Goal: Task Accomplishment & Management: Manage account settings

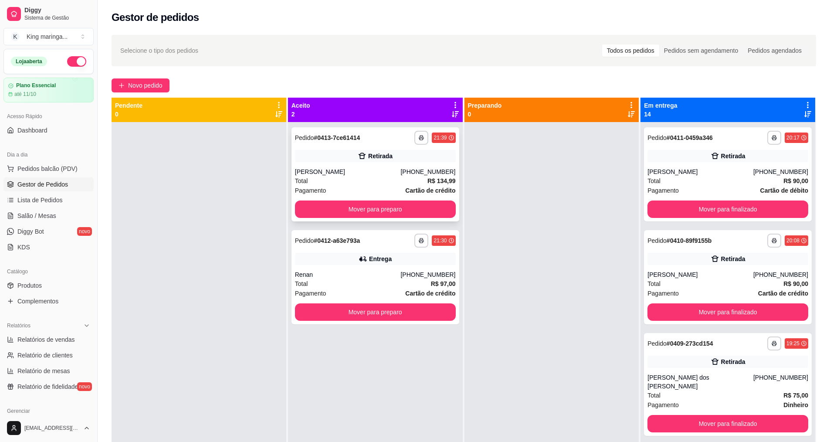
scroll to position [24, 0]
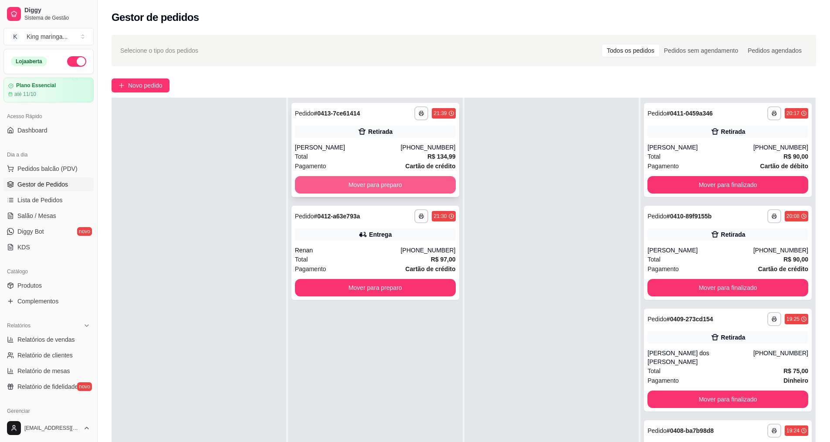
click at [401, 180] on button "Mover para preparo" at bounding box center [375, 184] width 161 height 17
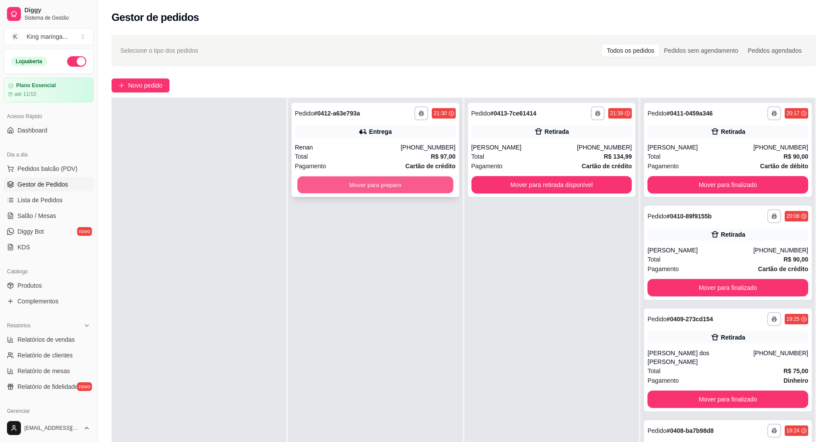
click at [402, 183] on button "Mover para preparo" at bounding box center [375, 184] width 156 height 17
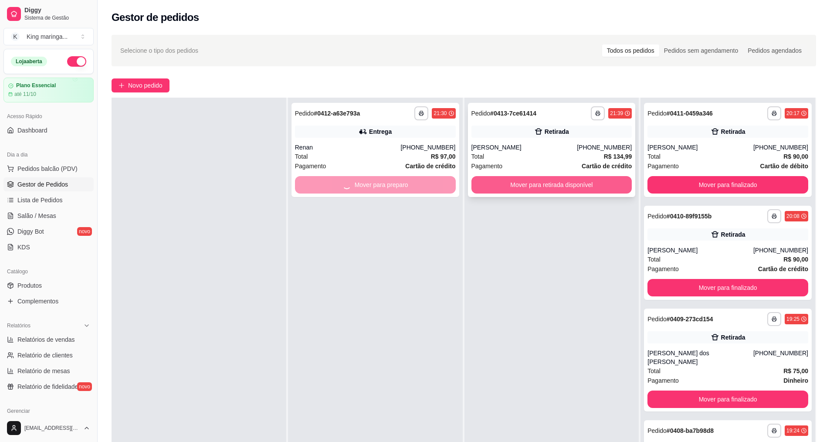
click at [510, 182] on button "Mover para retirada disponível" at bounding box center [551, 184] width 161 height 17
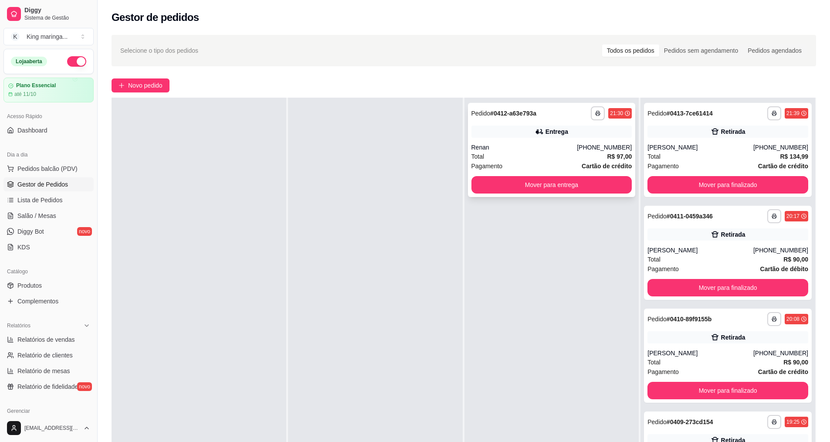
click at [556, 193] on button "Mover para entrega" at bounding box center [551, 184] width 161 height 17
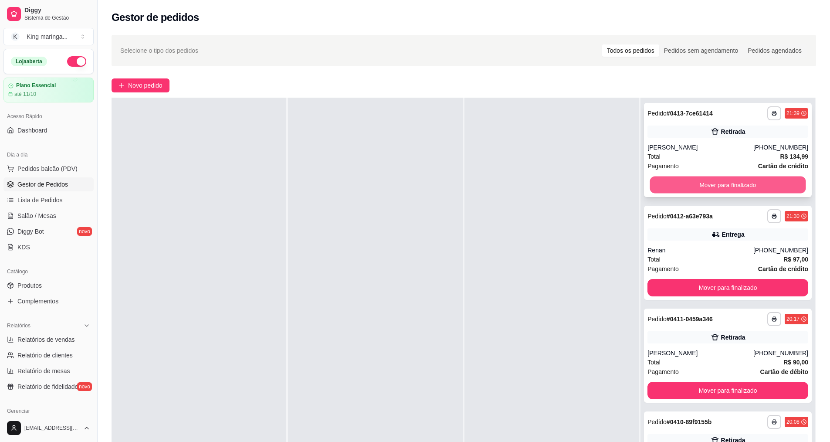
click at [695, 179] on button "Mover para finalizado" at bounding box center [728, 184] width 156 height 17
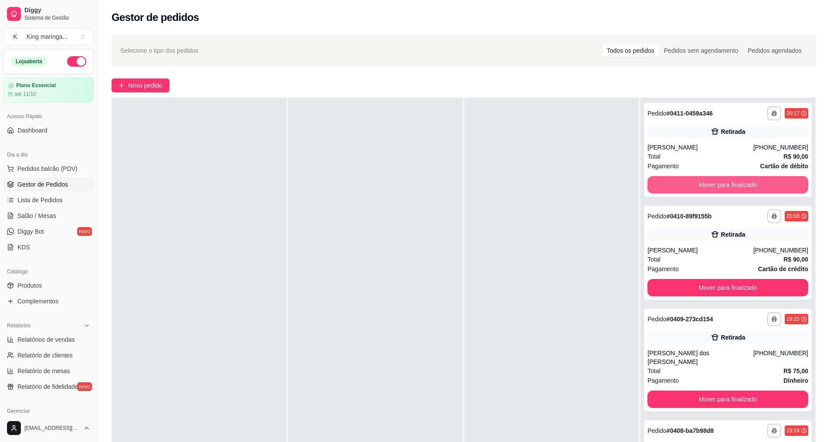
click at [695, 179] on button "Mover para finalizado" at bounding box center [727, 184] width 161 height 17
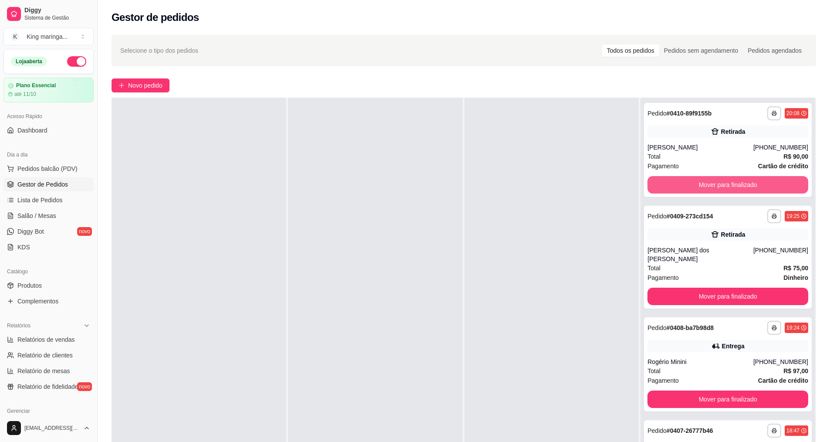
click at [695, 179] on button "Mover para finalizado" at bounding box center [727, 184] width 161 height 17
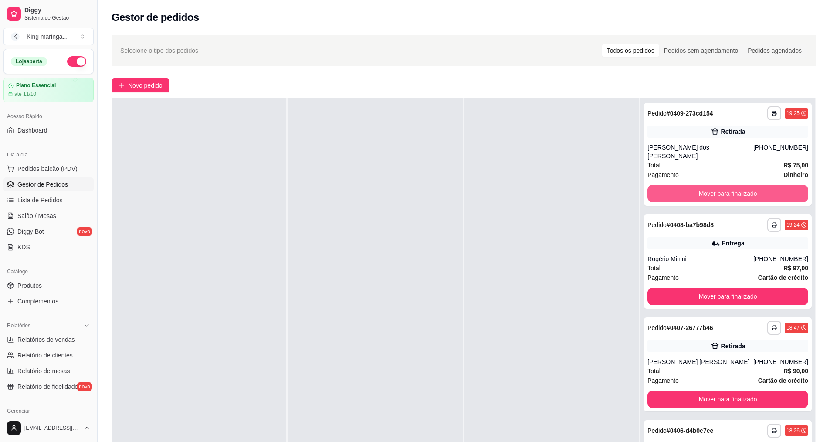
click at [695, 185] on button "Mover para finalizado" at bounding box center [727, 193] width 161 height 17
click at [695, 185] on div "Mover para finalizado" at bounding box center [727, 193] width 161 height 17
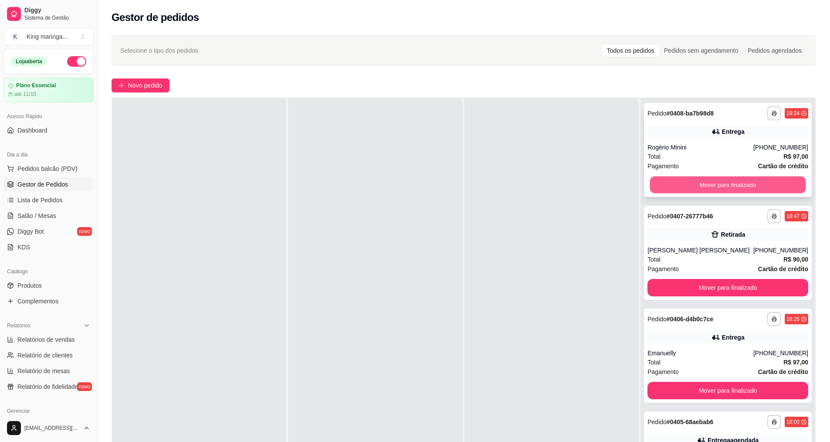
click at [671, 179] on button "Mover para finalizado" at bounding box center [728, 184] width 156 height 17
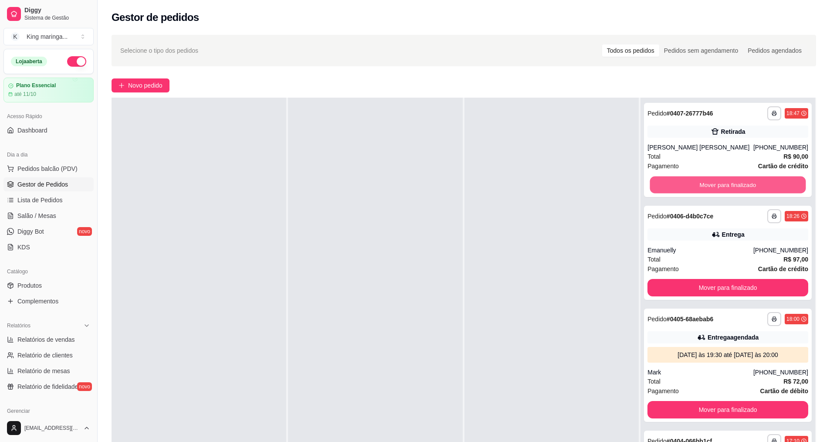
click at [671, 179] on button "Mover para finalizado" at bounding box center [728, 184] width 156 height 17
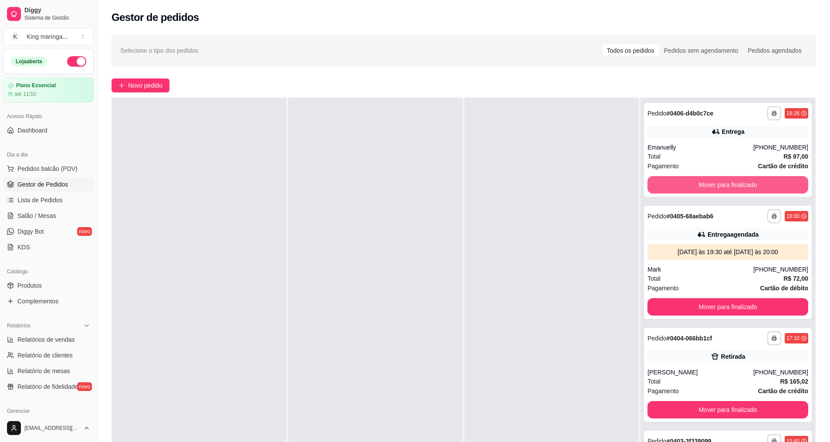
click at [671, 179] on button "Mover para finalizado" at bounding box center [727, 184] width 161 height 17
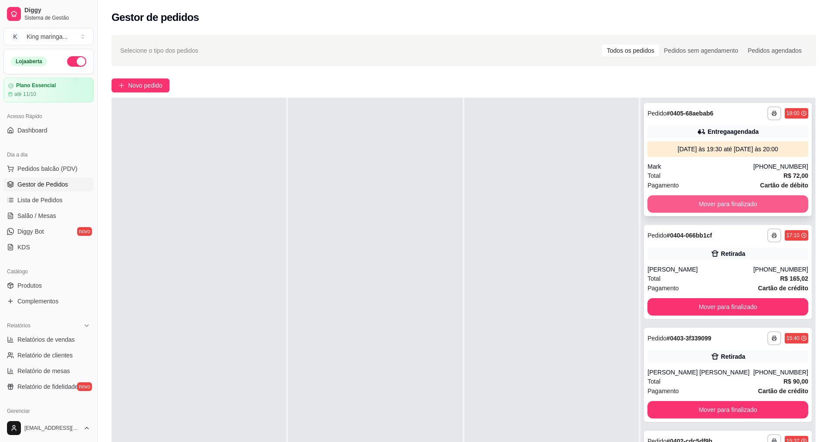
click at [668, 201] on button "Mover para finalizado" at bounding box center [727, 203] width 161 height 17
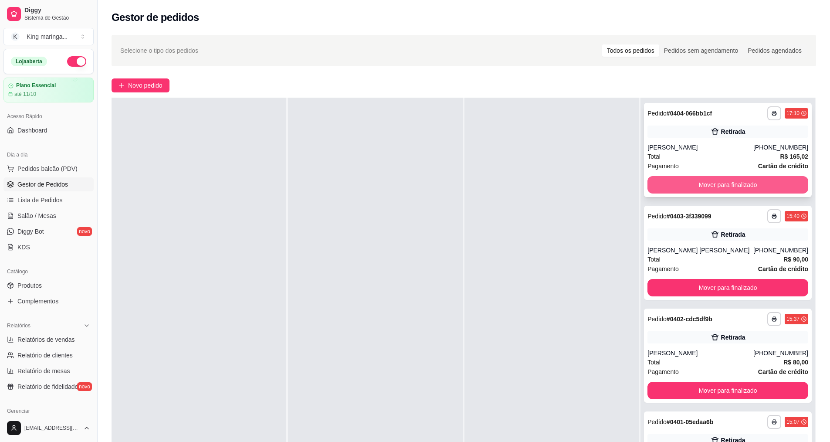
click at [677, 184] on button "Mover para finalizado" at bounding box center [727, 184] width 161 height 17
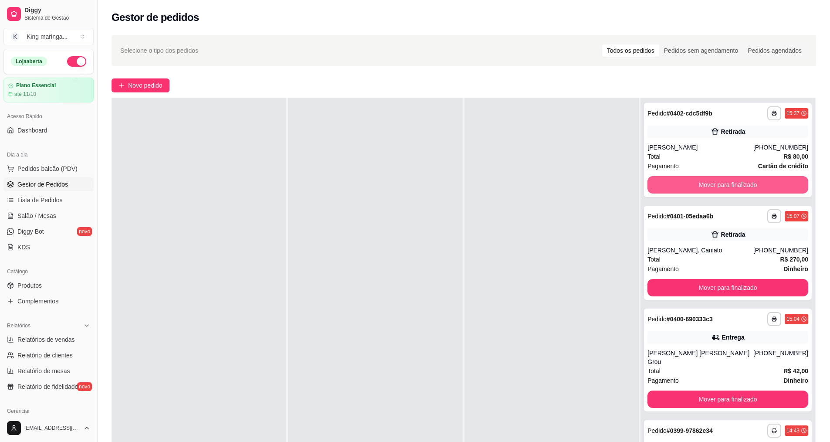
click at [677, 184] on button "Mover para finalizado" at bounding box center [727, 184] width 161 height 17
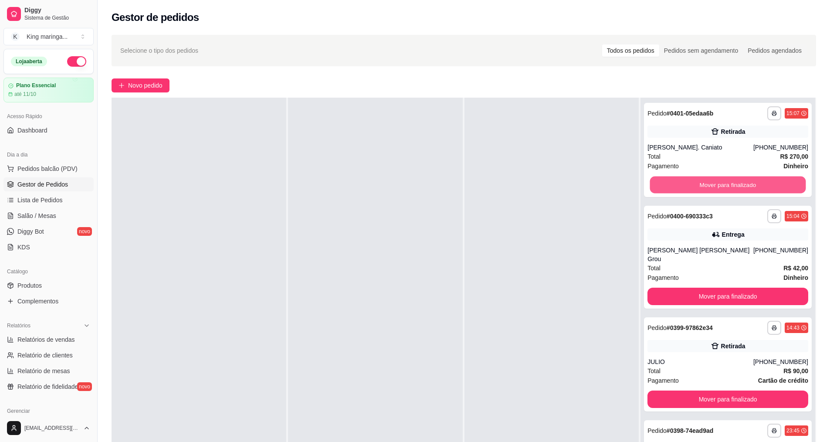
click at [677, 184] on button "Mover para finalizado" at bounding box center [728, 184] width 156 height 17
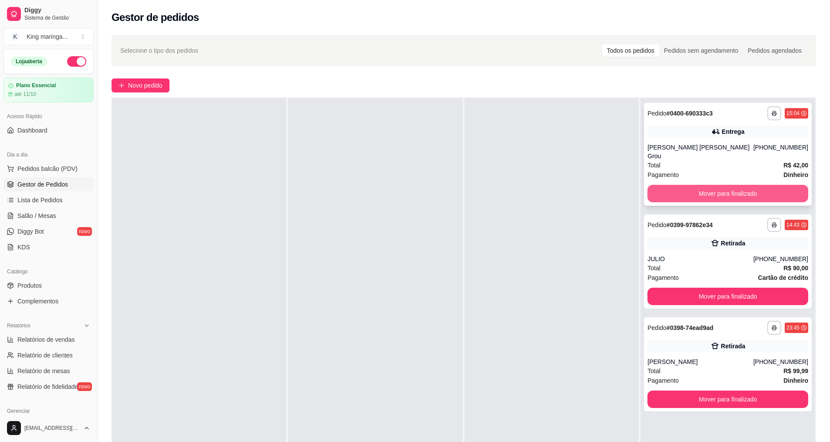
click at [676, 185] on button "Mover para finalizado" at bounding box center [727, 193] width 161 height 17
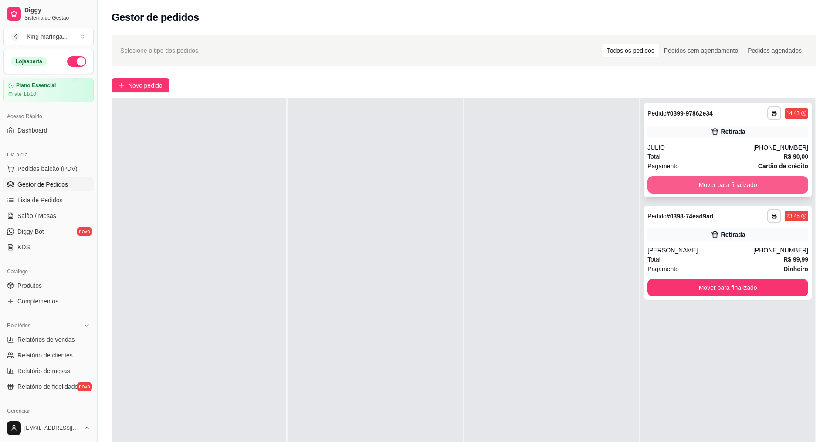
click at [674, 183] on button "Mover para finalizado" at bounding box center [727, 184] width 161 height 17
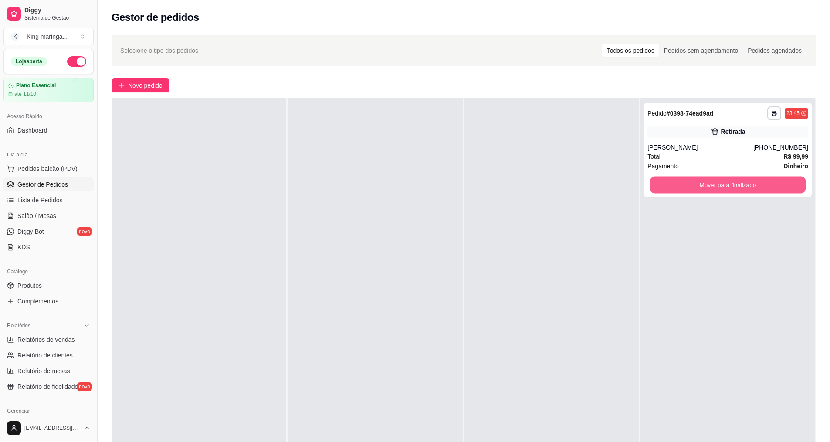
click at [674, 183] on button "Mover para finalizado" at bounding box center [728, 184] width 156 height 17
